Goal: Task Accomplishment & Management: Manage account settings

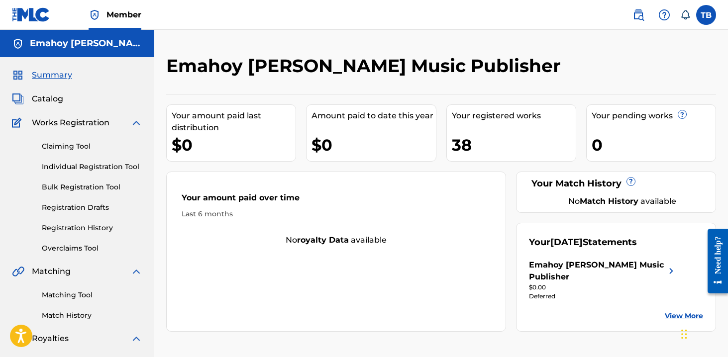
click at [713, 17] on label at bounding box center [706, 15] width 20 height 20
click at [706, 15] on input "TB Theodore Burns ted.burns@emahoymusicpublisher.com Notification Preferences P…" at bounding box center [706, 15] width 0 height 0
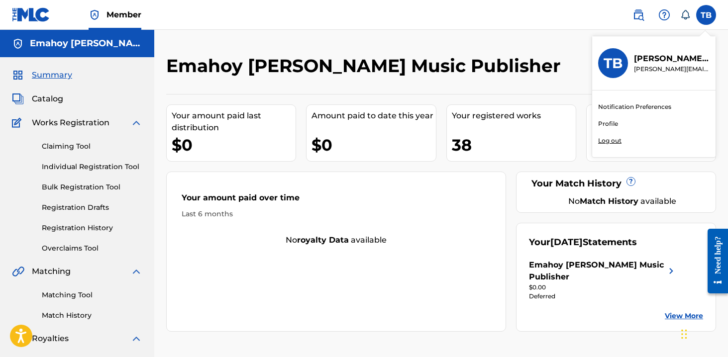
click at [603, 123] on link "Profile" at bounding box center [608, 123] width 20 height 9
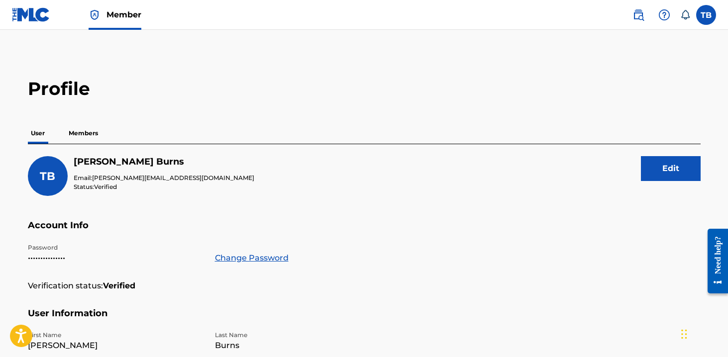
click at [96, 137] on p "Members" at bounding box center [83, 133] width 35 height 21
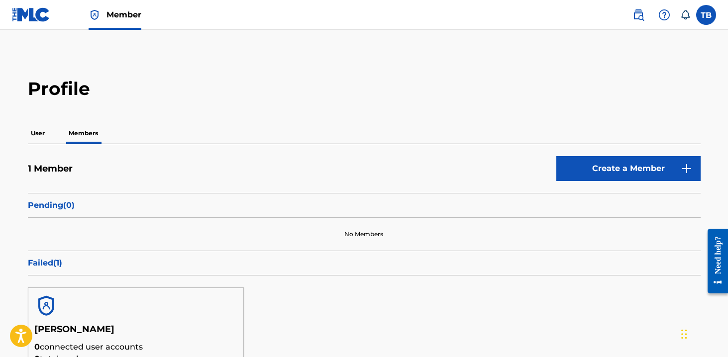
click at [708, 16] on label at bounding box center [706, 15] width 20 height 20
click at [706, 15] on input "TB Theodore Burns ted.burns@emahoymusicpublisher.com Notification Preferences P…" at bounding box center [706, 15] width 0 height 0
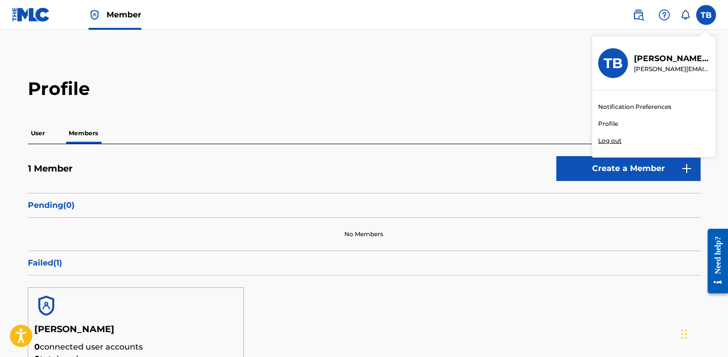
click at [689, 16] on icon at bounding box center [686, 14] width 8 height 9
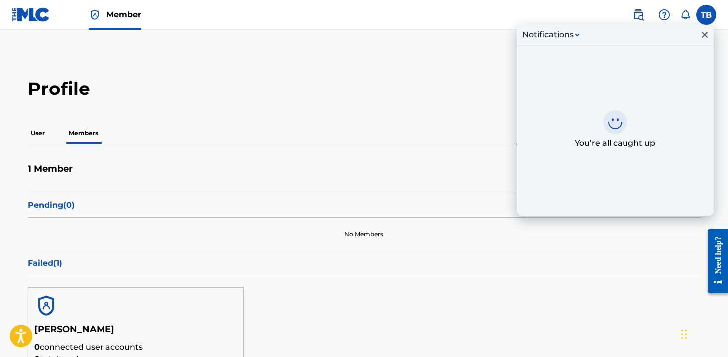
click at [688, 16] on icon at bounding box center [686, 14] width 8 height 9
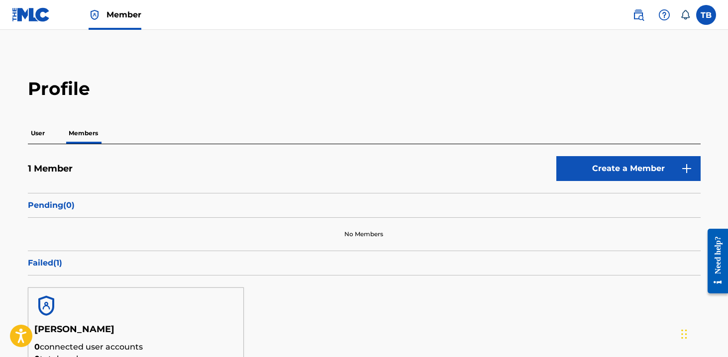
click at [38, 15] on img at bounding box center [31, 14] width 38 height 14
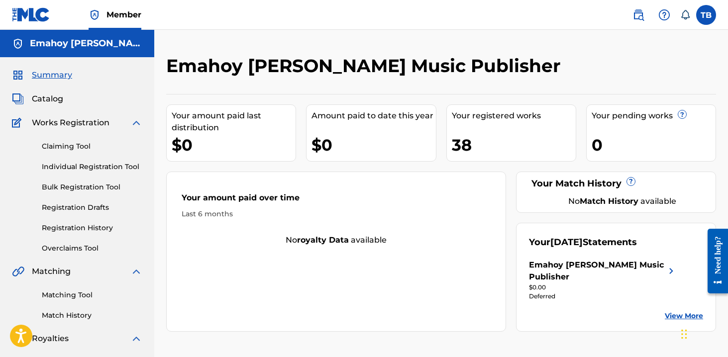
click at [138, 121] on img at bounding box center [136, 123] width 12 height 12
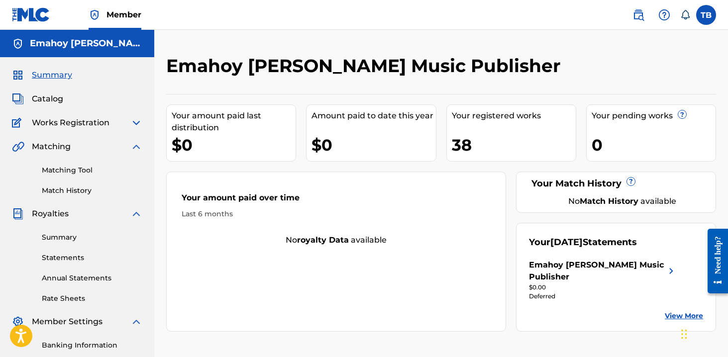
click at [139, 144] on img at bounding box center [136, 147] width 12 height 12
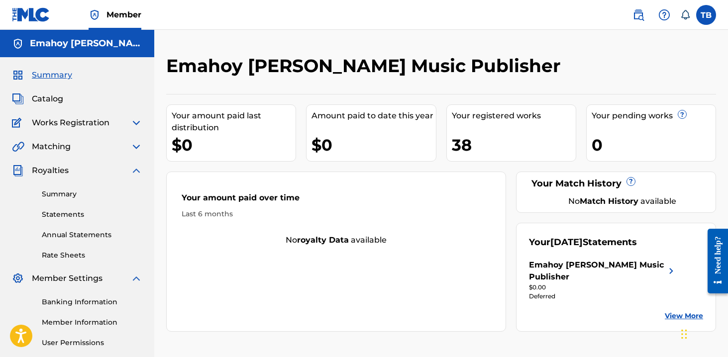
click at [138, 170] on img at bounding box center [136, 171] width 12 height 12
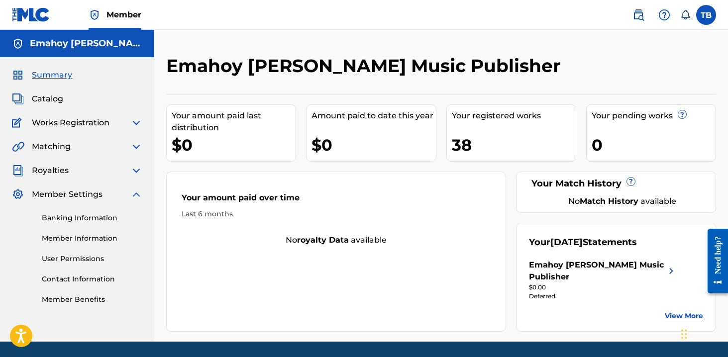
click at [138, 193] on img at bounding box center [136, 195] width 12 height 12
